Goal: Transaction & Acquisition: Subscribe to service/newsletter

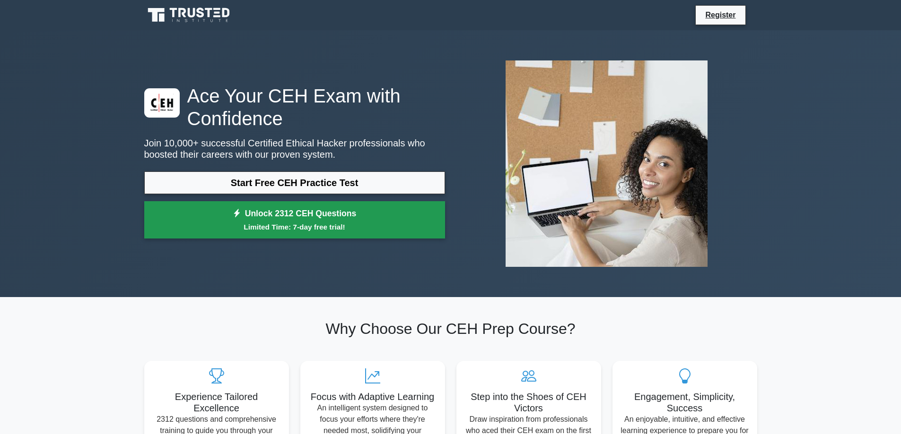
scroll to position [47, 0]
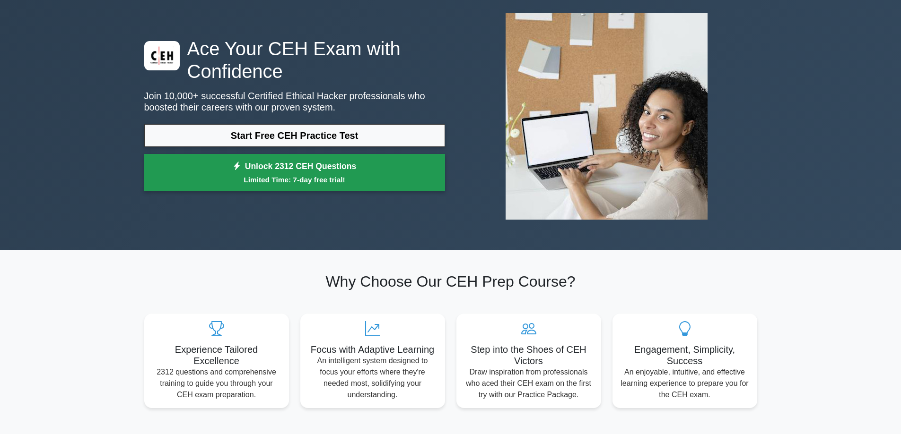
click at [288, 177] on small "Limited Time: 7-day free trial!" at bounding box center [294, 179] width 277 height 11
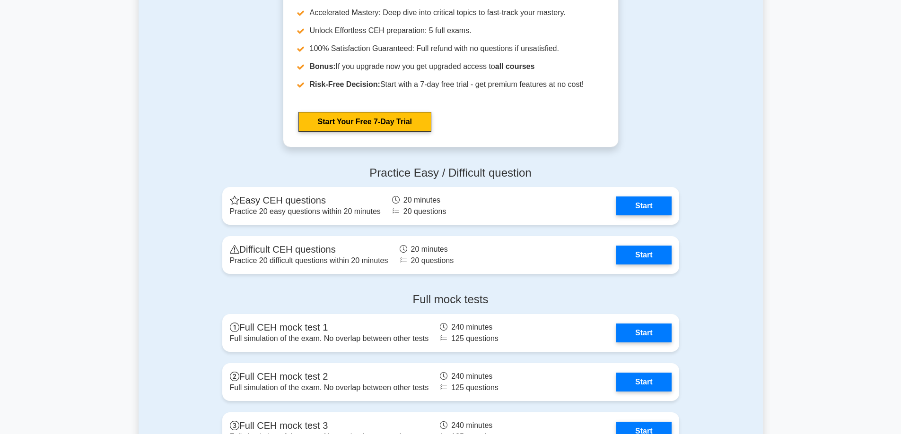
scroll to position [1466, 0]
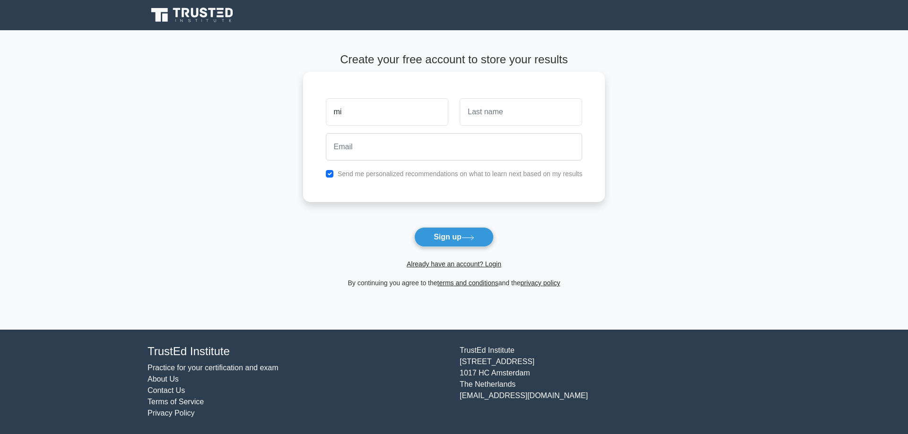
type input "m"
type input "lala"
type input "lim"
type input "[EMAIL_ADDRESS][DOMAIN_NAME]"
click at [333, 174] on input "checkbox" at bounding box center [330, 174] width 8 height 8
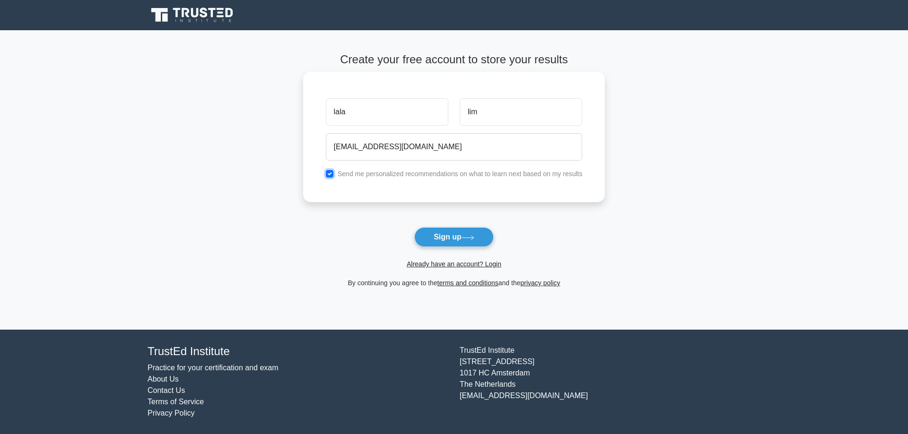
checkbox input "false"
click at [455, 245] on button "Sign up" at bounding box center [453, 237] width 79 height 20
